Goal: Transaction & Acquisition: Purchase product/service

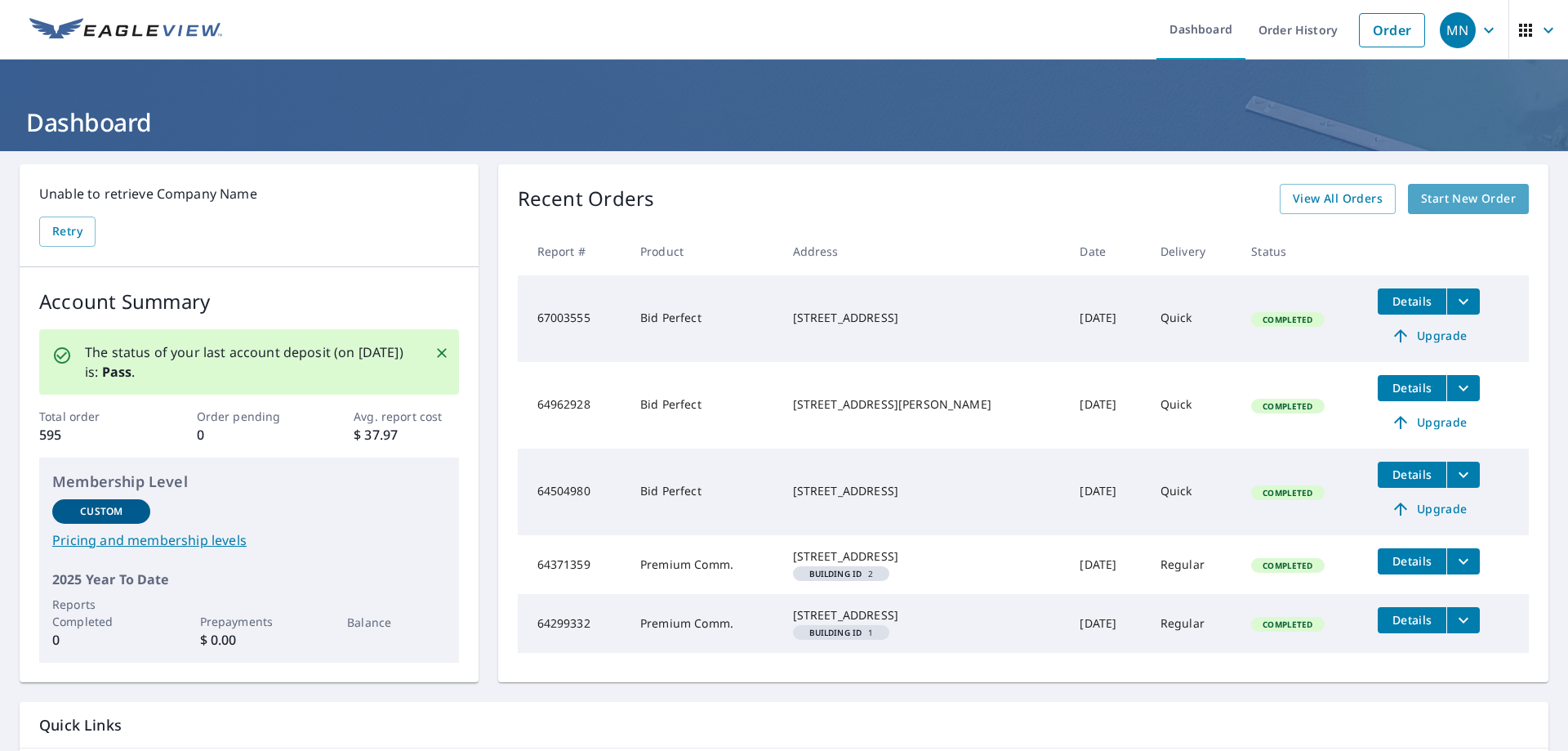
click at [1477, 194] on span "Start New Order" at bounding box center [1468, 199] width 95 height 21
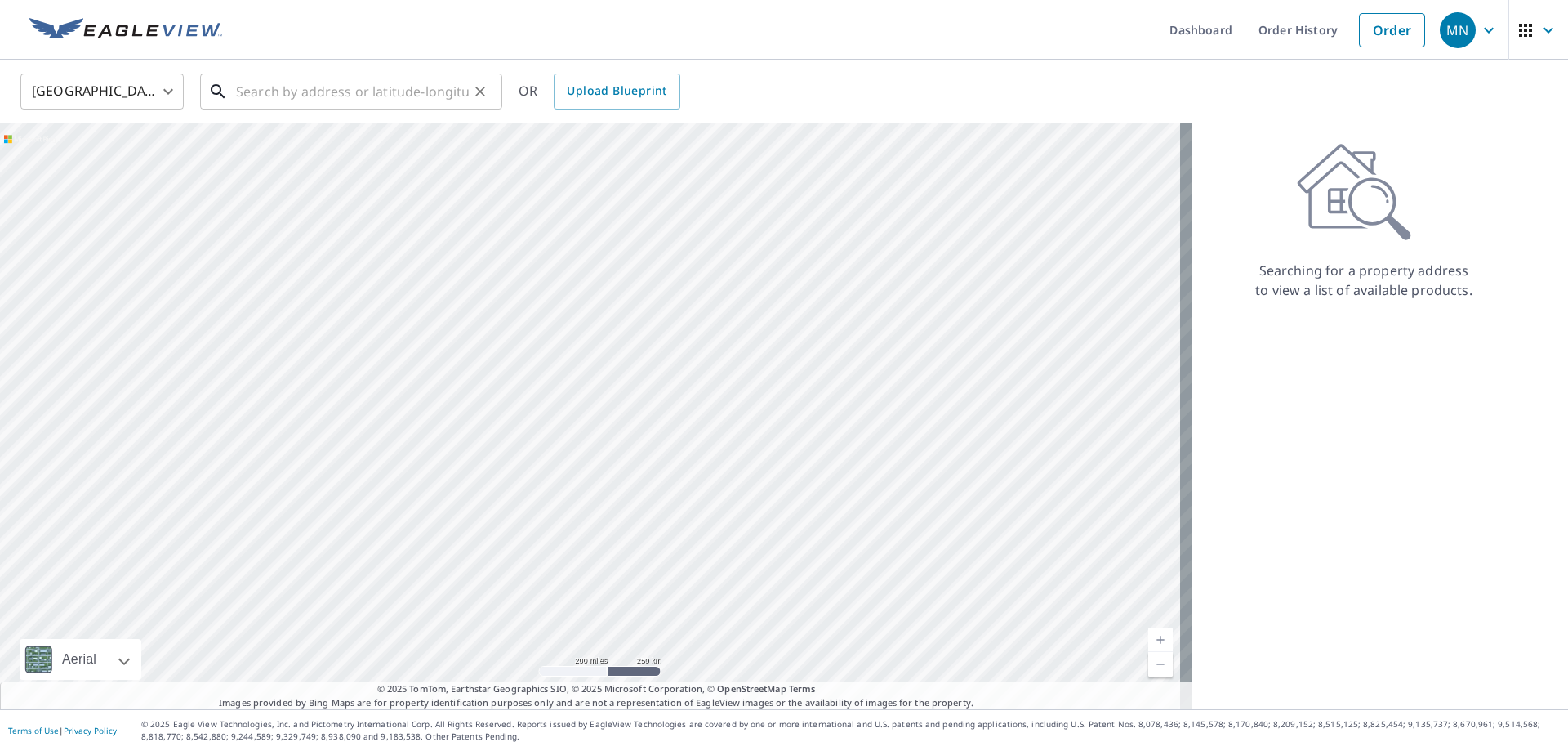
click at [354, 96] on input "text" at bounding box center [352, 91] width 233 height 46
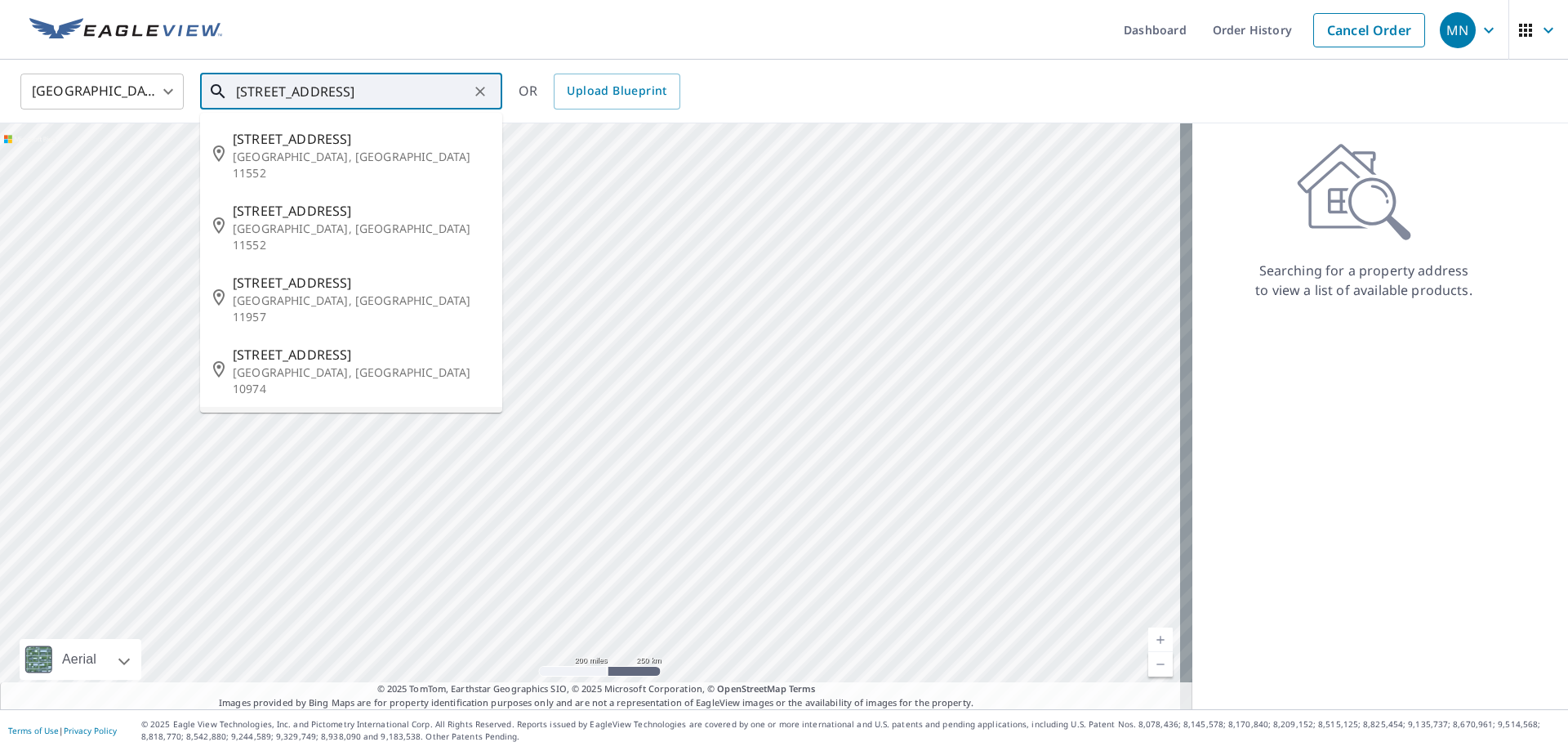
click at [335, 416] on span "[STREET_ADDRESS]" at bounding box center [360, 426] width 257 height 20
type input "[STREET_ADDRESS]"
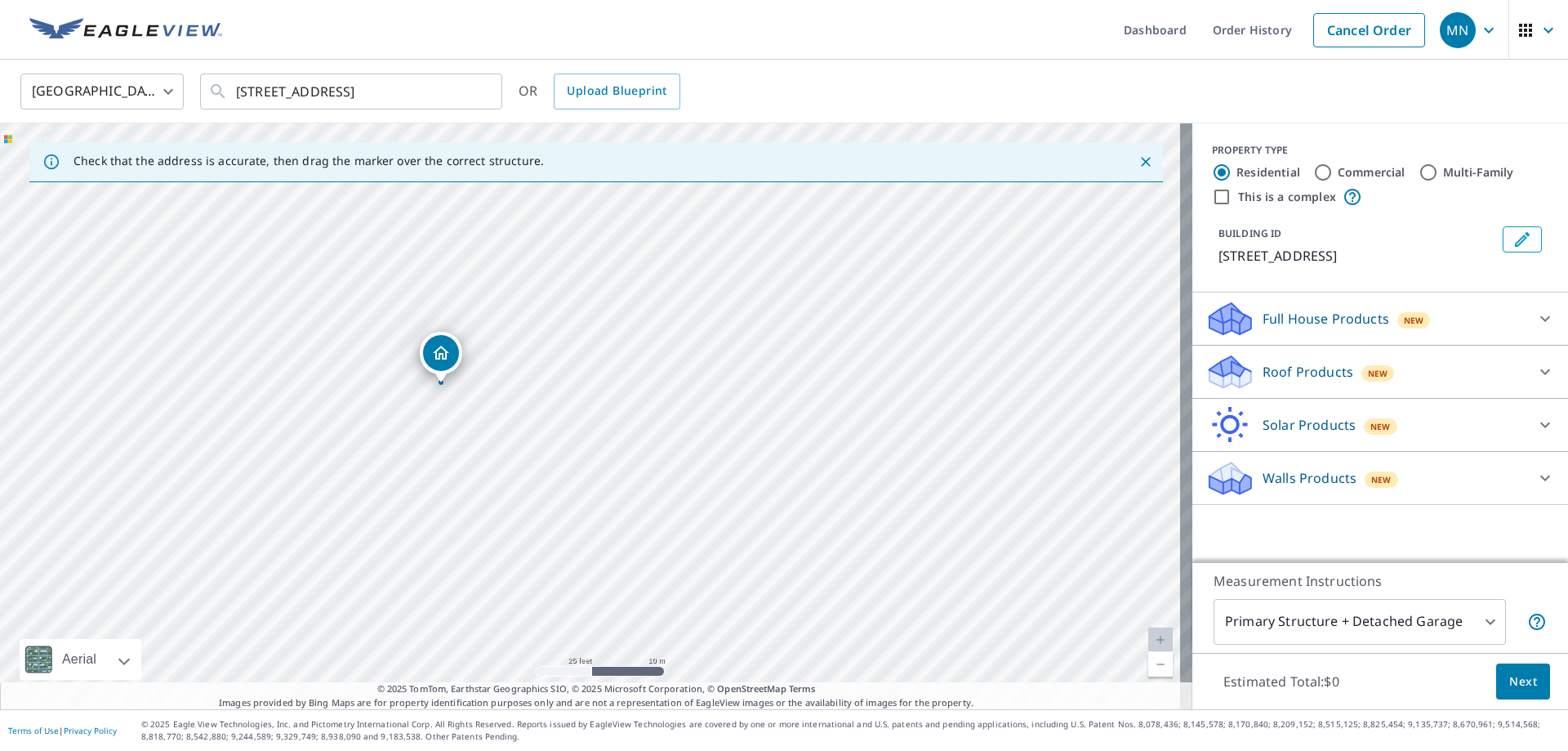
click at [1295, 371] on p "Roof Products" at bounding box center [1307, 372] width 91 height 20
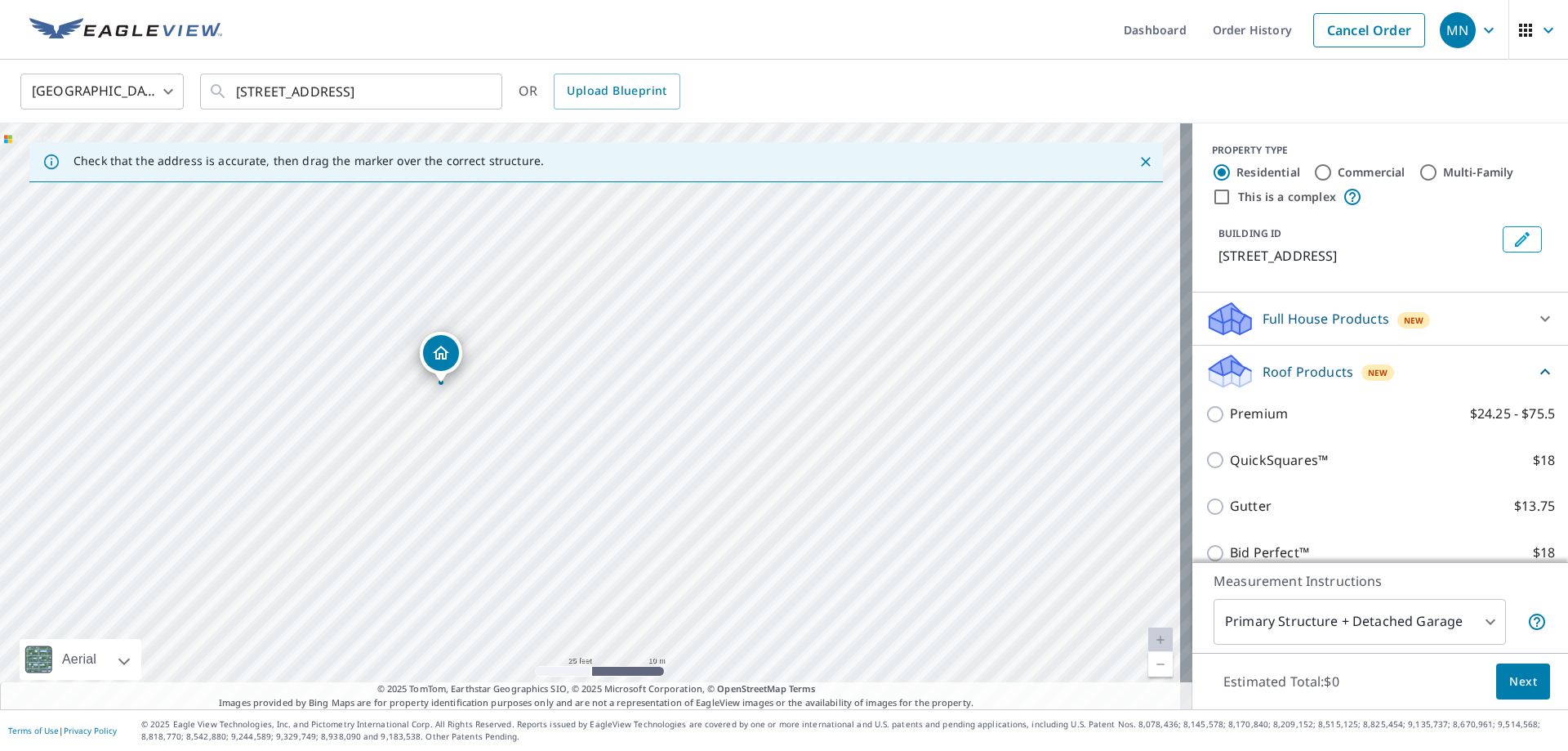
scroll to position [81, 0]
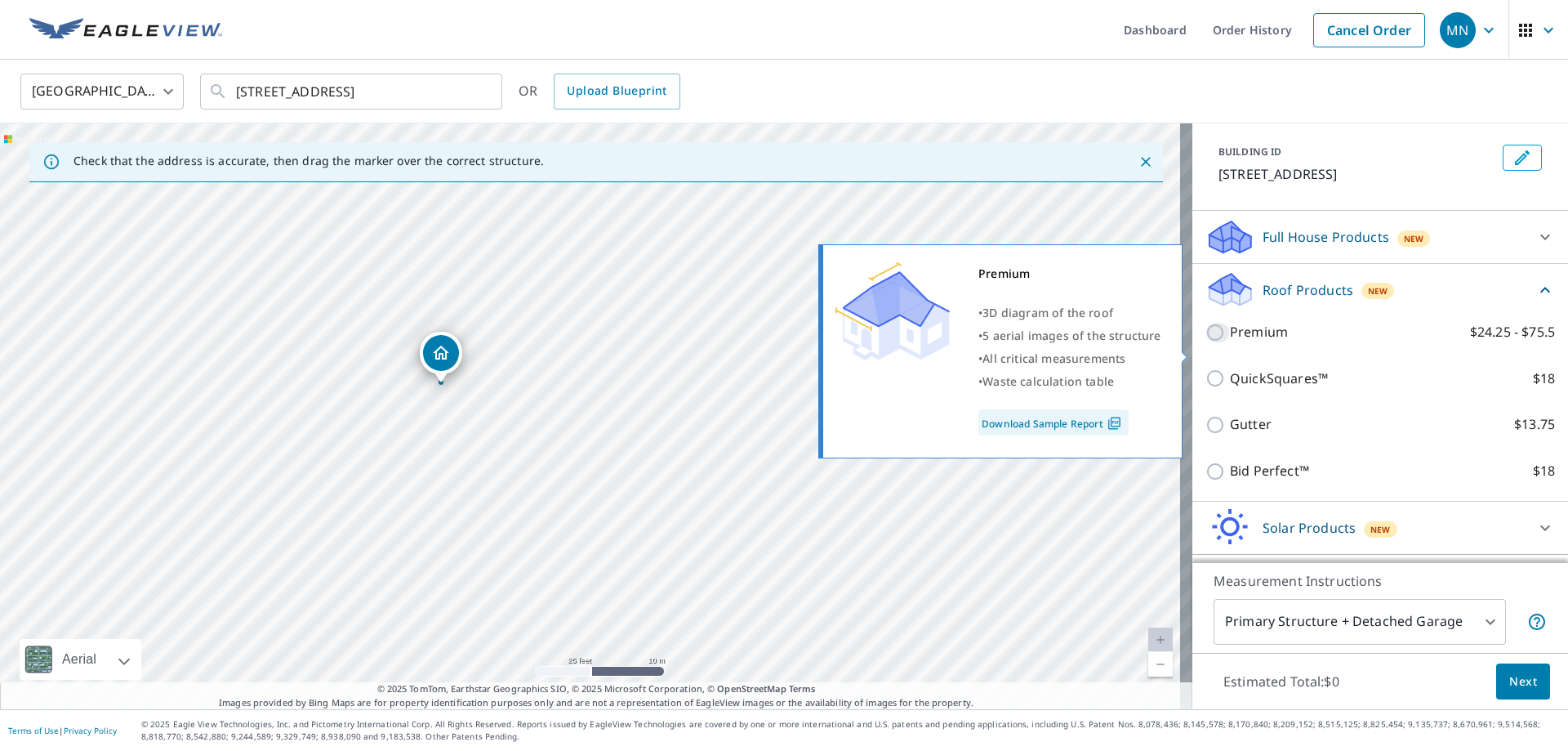
click at [1205, 342] on input "Premium $24.25 - $75.5" at bounding box center [1217, 332] width 24 height 20
checkbox input "true"
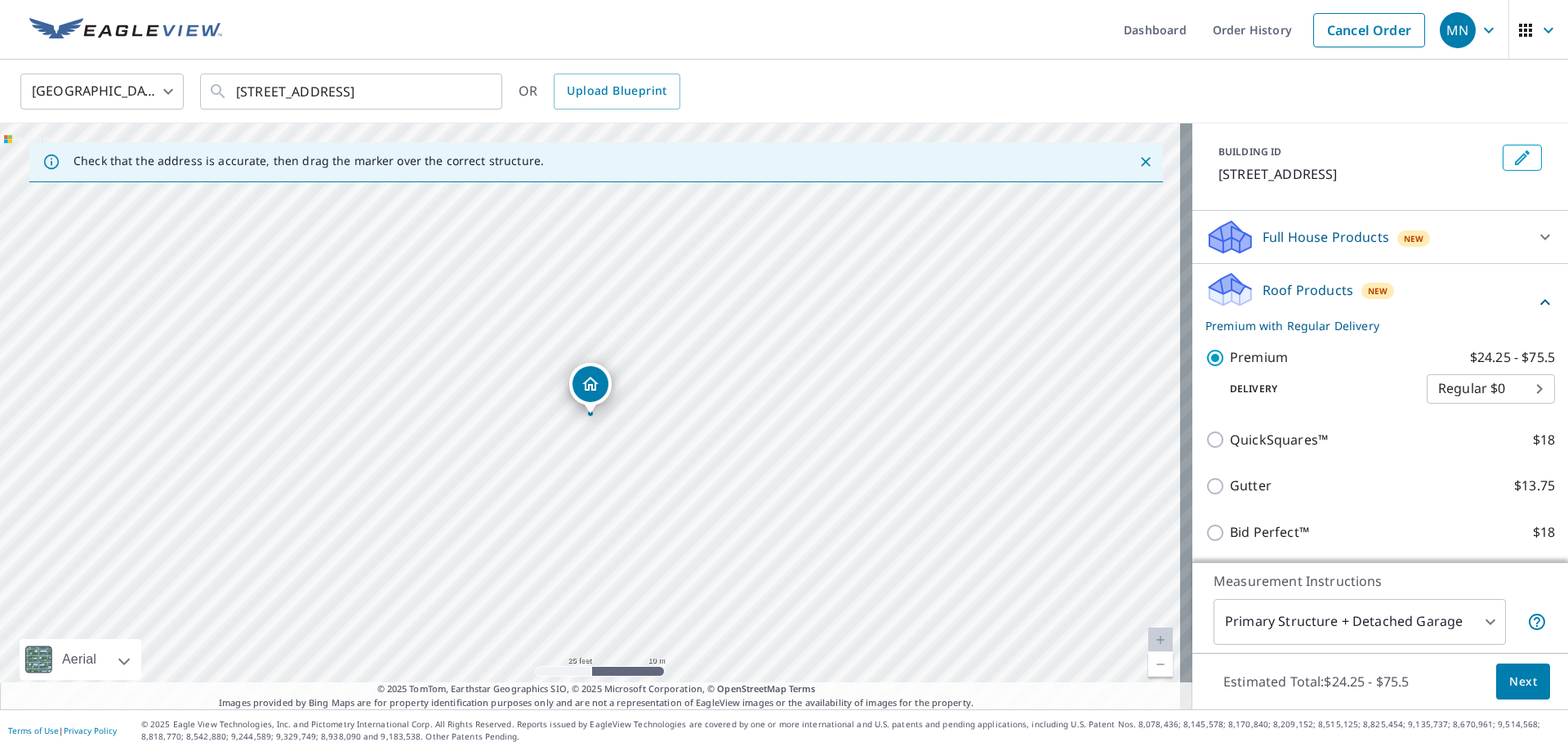
click at [1488, 418] on body "MN [GEOGRAPHIC_DATA] Dashboard Order History Cancel Order MN [GEOGRAPHIC_DATA] …" at bounding box center [784, 376] width 1568 height 751
click at [1435, 415] on li "Regular $0" at bounding box center [1466, 408] width 128 height 29
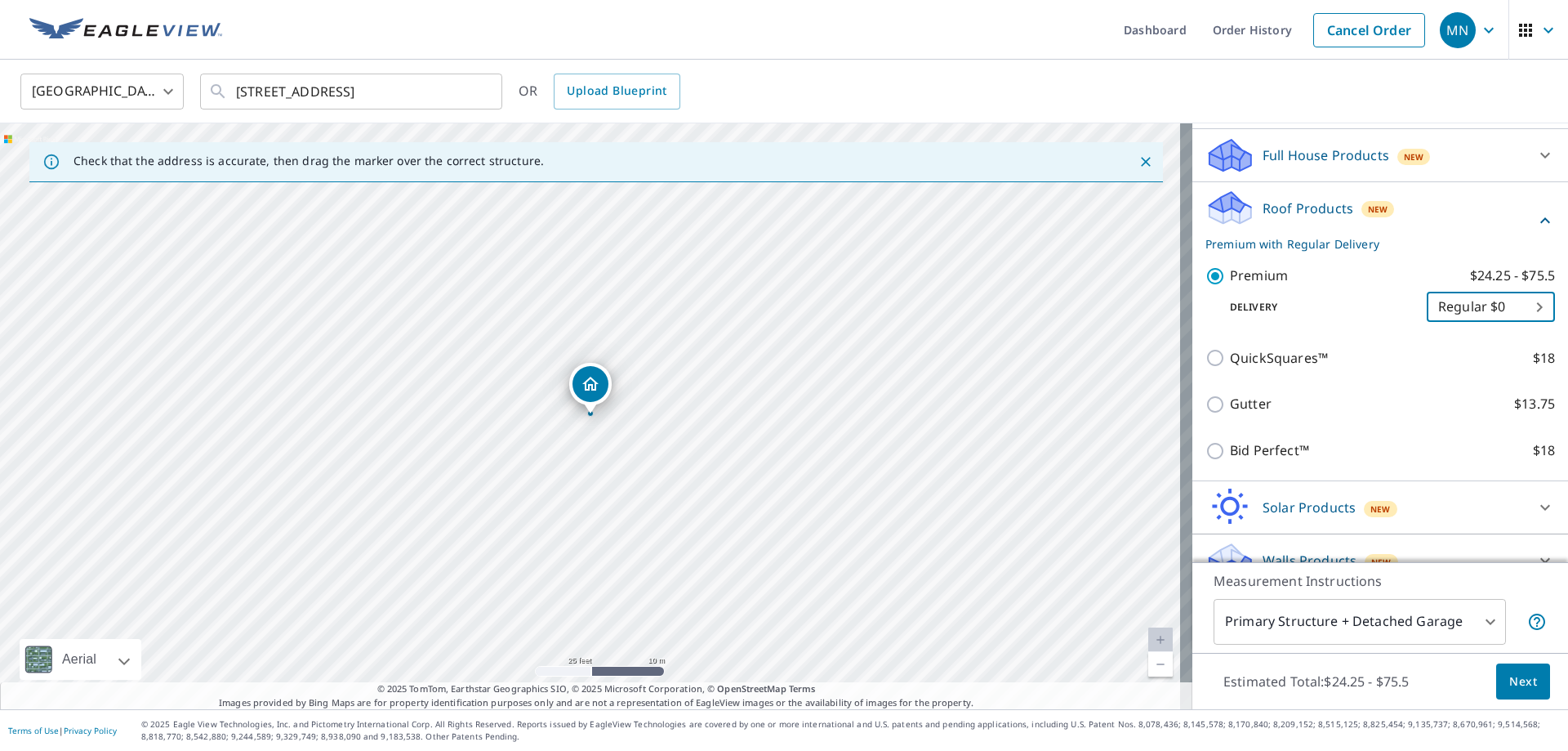
scroll to position [209, 0]
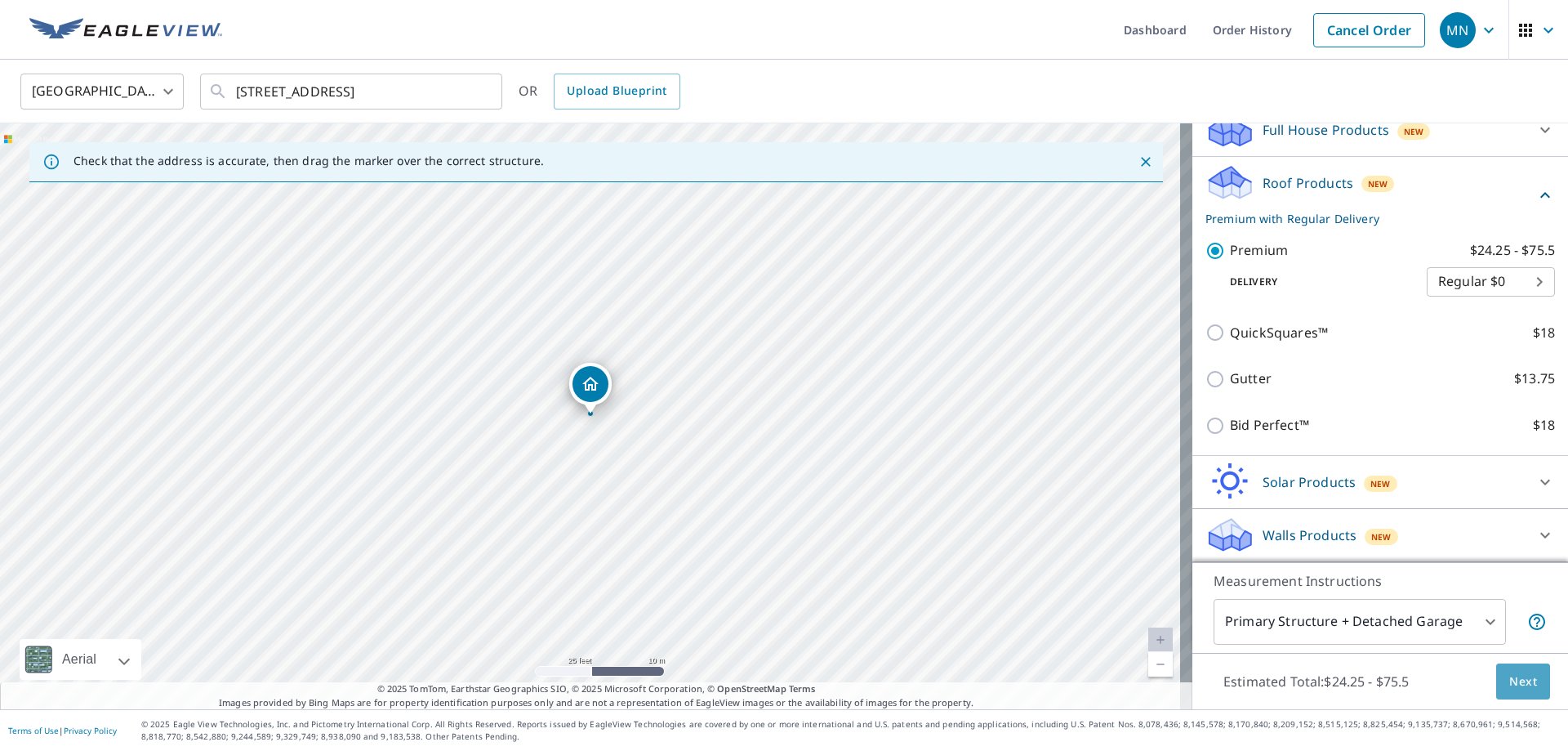
click at [1509, 685] on span "Next" at bounding box center [1522, 681] width 27 height 21
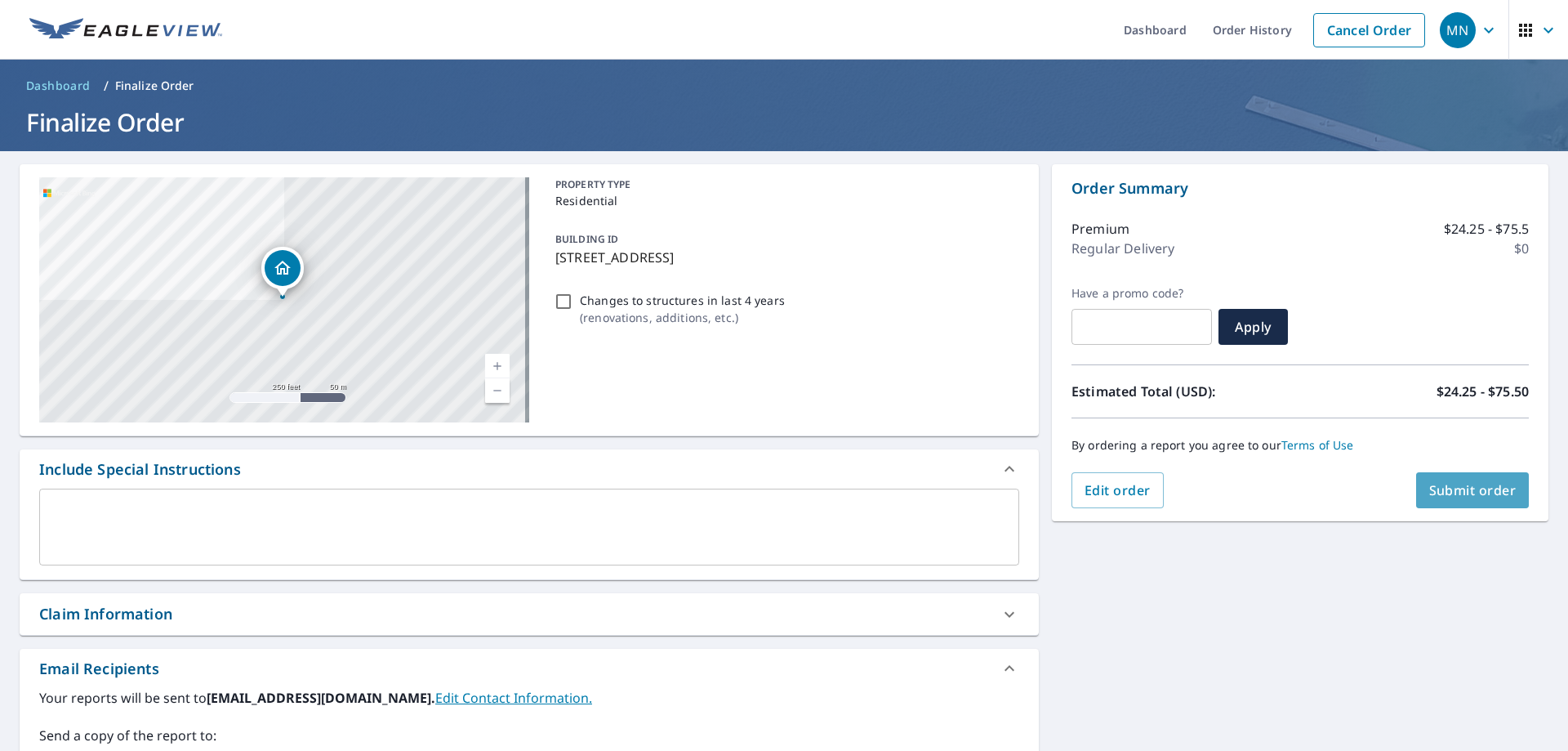
click at [1453, 493] on span "Submit order" at bounding box center [1472, 490] width 87 height 18
checkbox input "true"
